Goal: Task Accomplishment & Management: Use online tool/utility

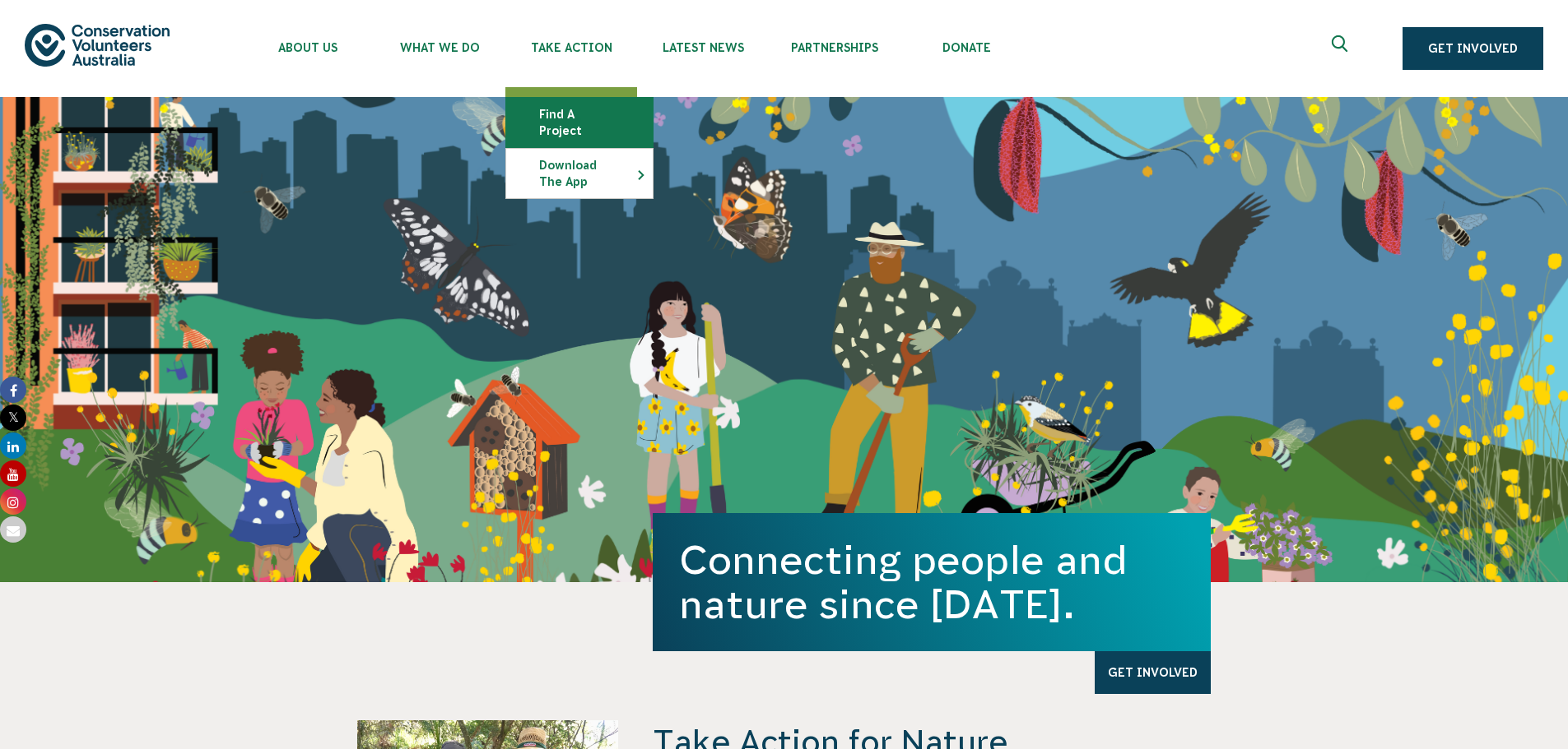
click at [560, 108] on link "Find a project" at bounding box center [579, 122] width 147 height 50
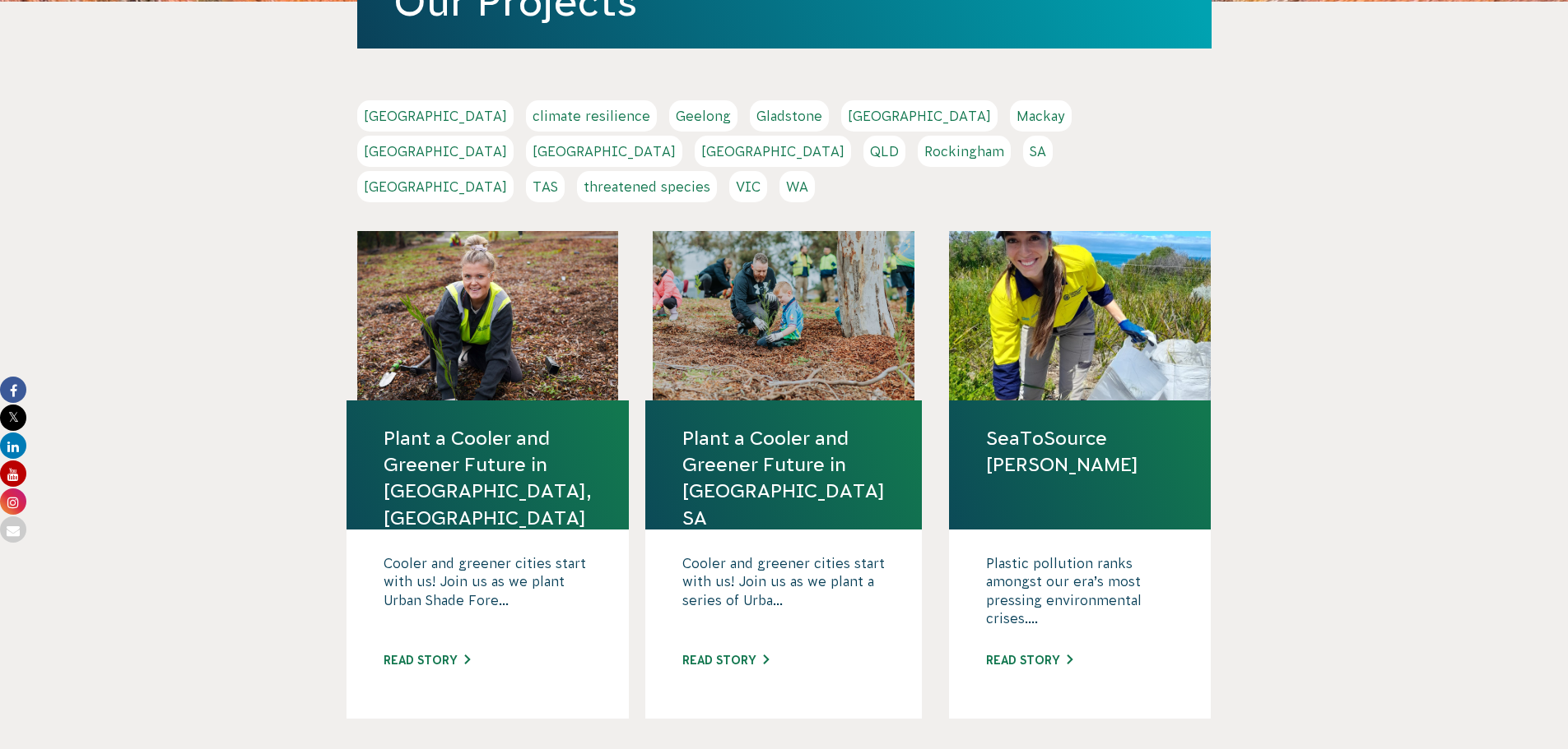
scroll to position [329, 0]
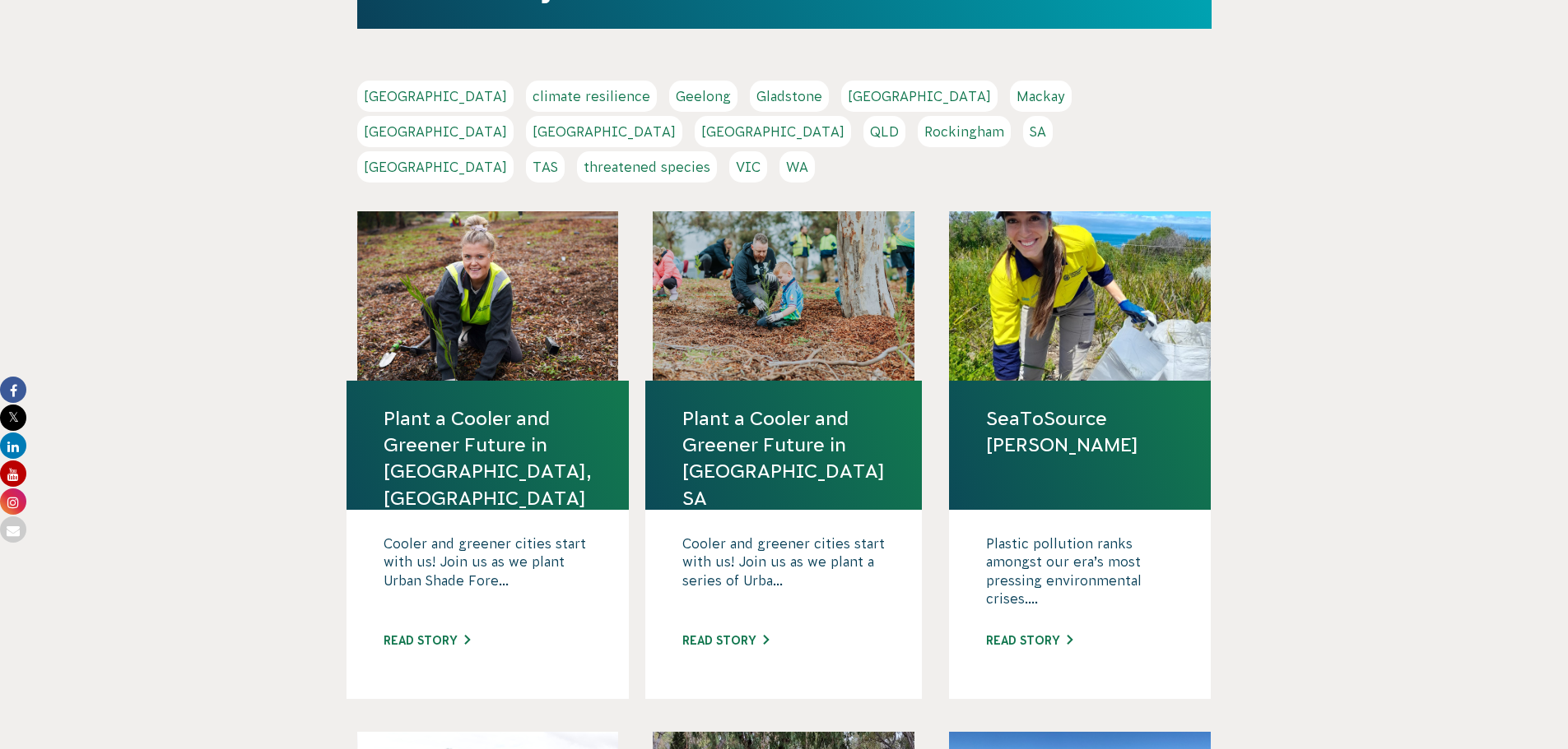
click at [906, 116] on link "QLD" at bounding box center [883, 131] width 42 height 31
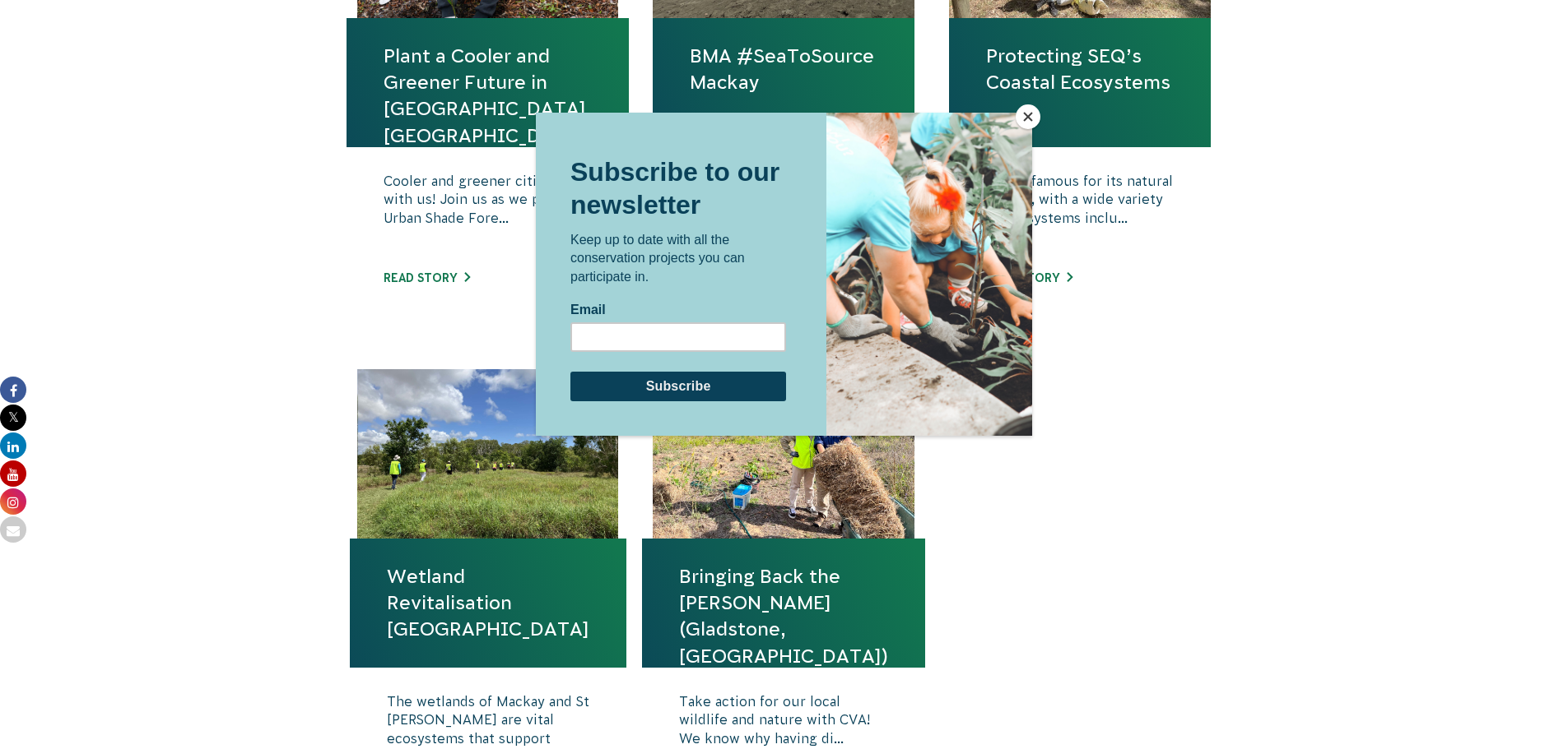
scroll to position [823, 0]
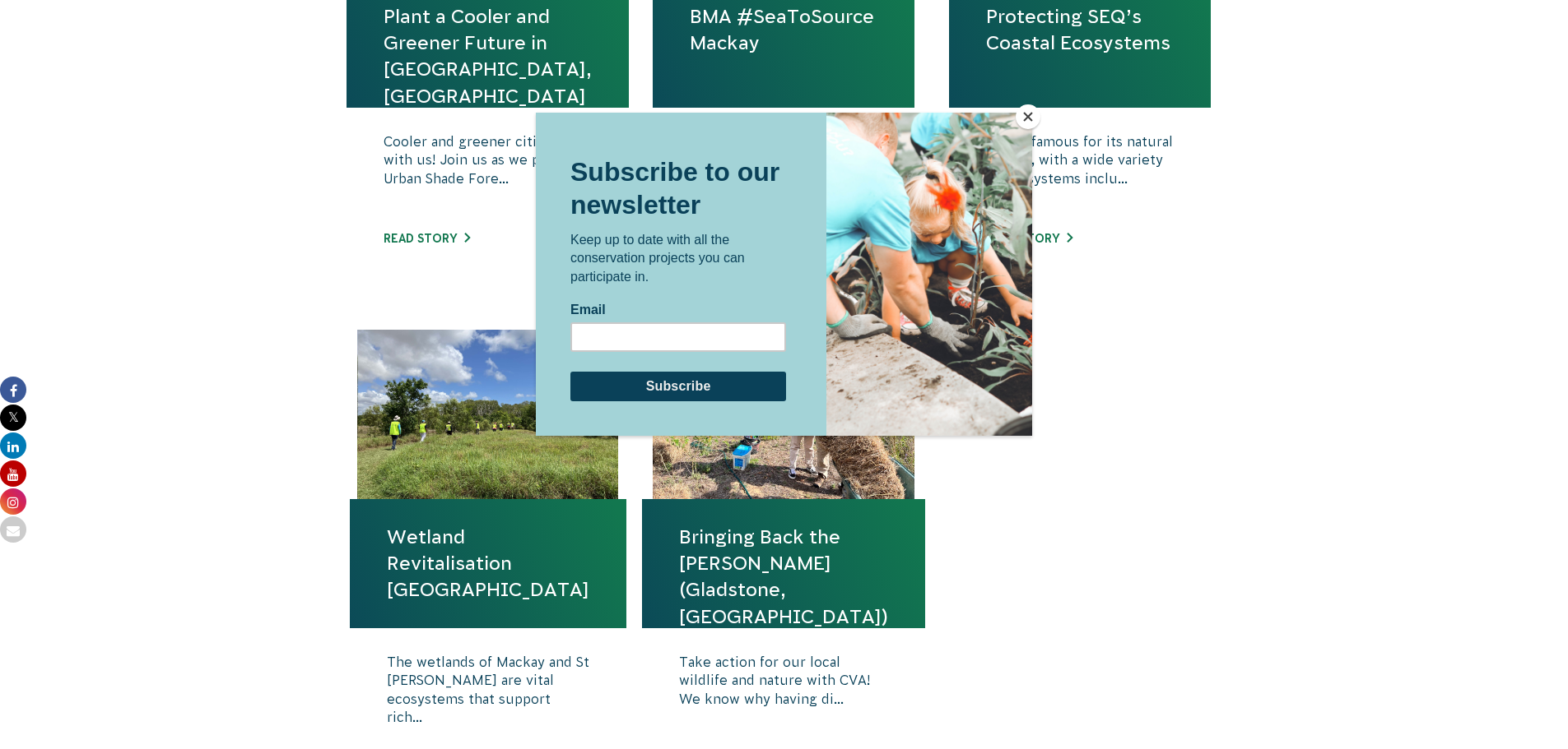
click at [1029, 114] on button "Close" at bounding box center [1028, 117] width 25 height 25
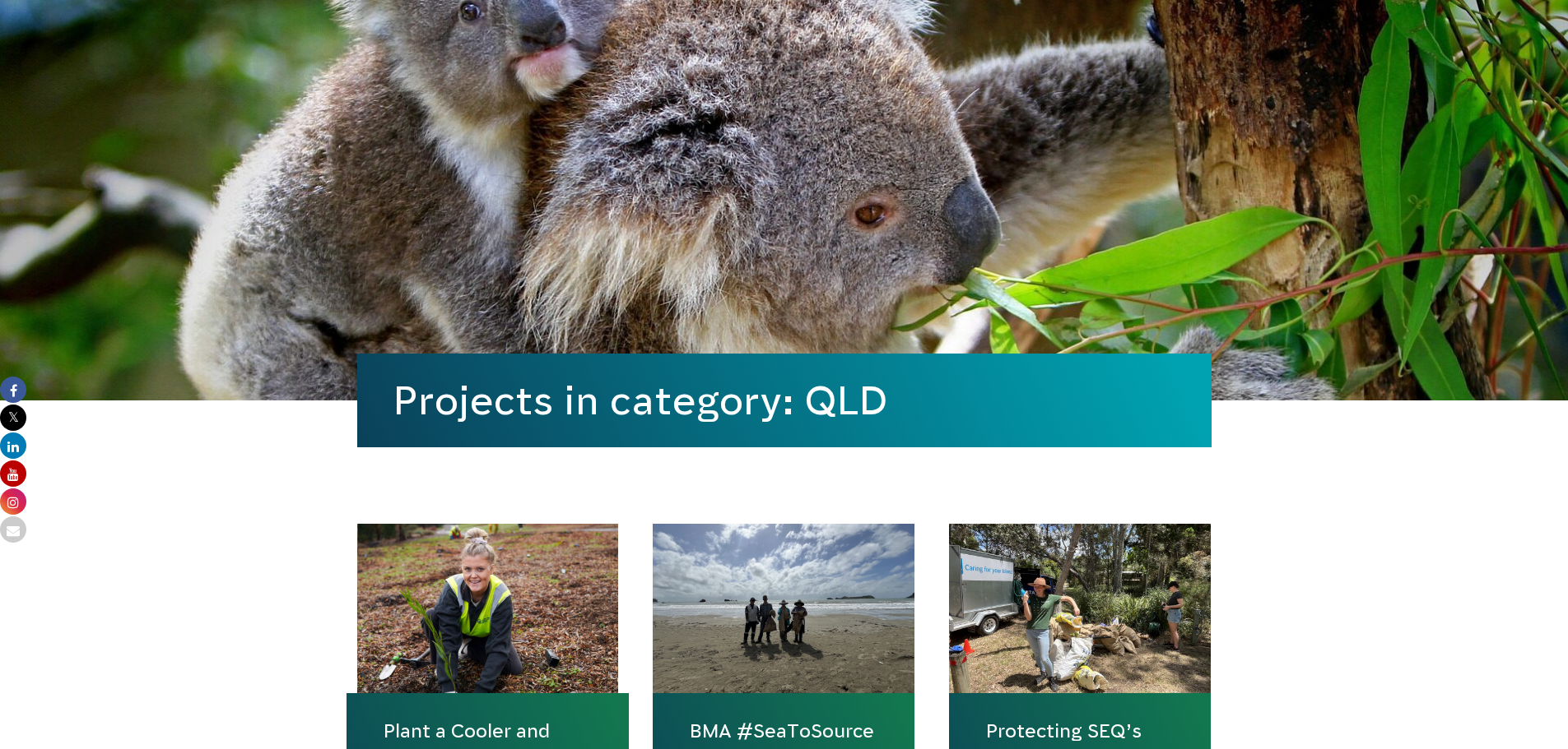
scroll to position [0, 0]
